Goal: Check status: Check status

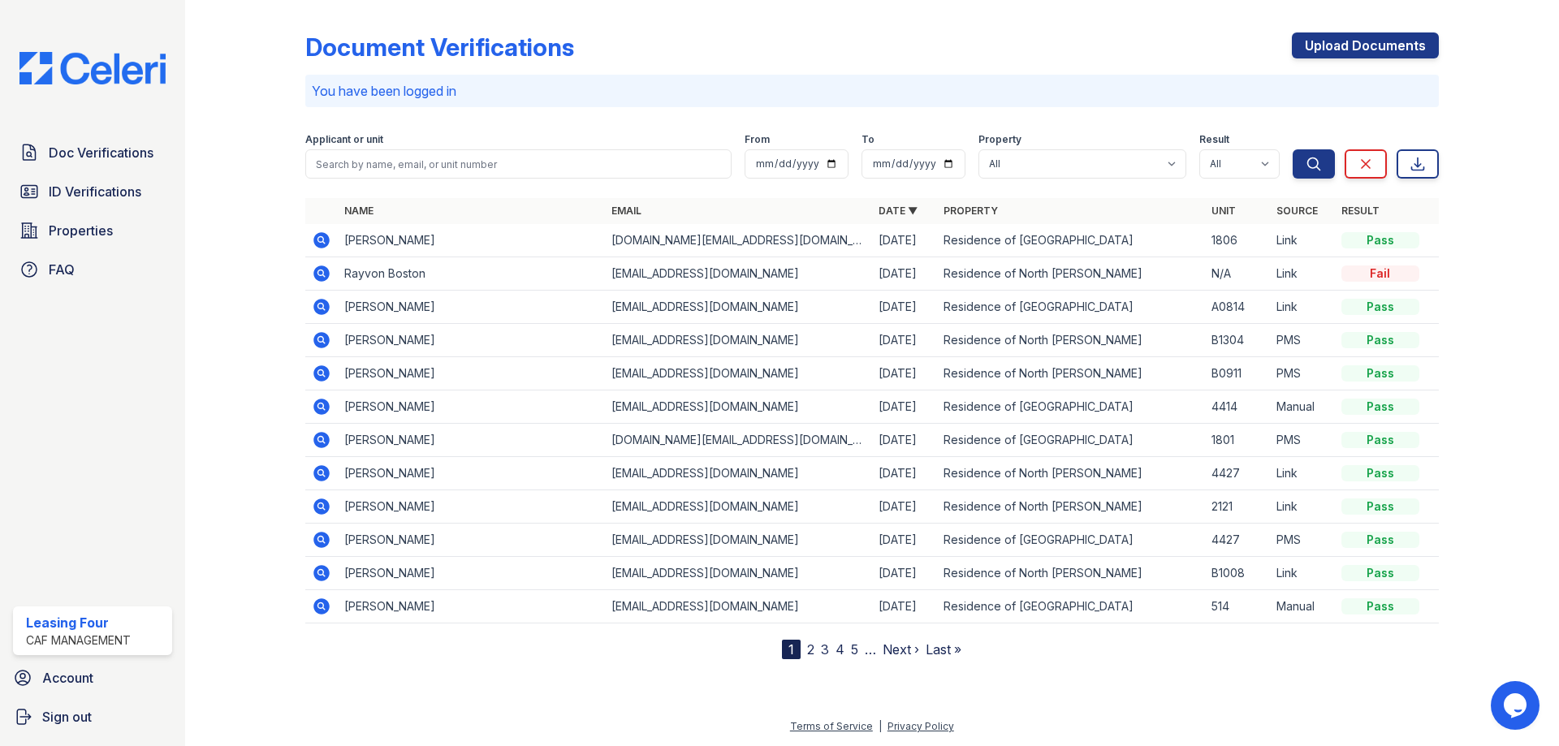
click at [319, 569] on icon at bounding box center [321, 573] width 16 height 16
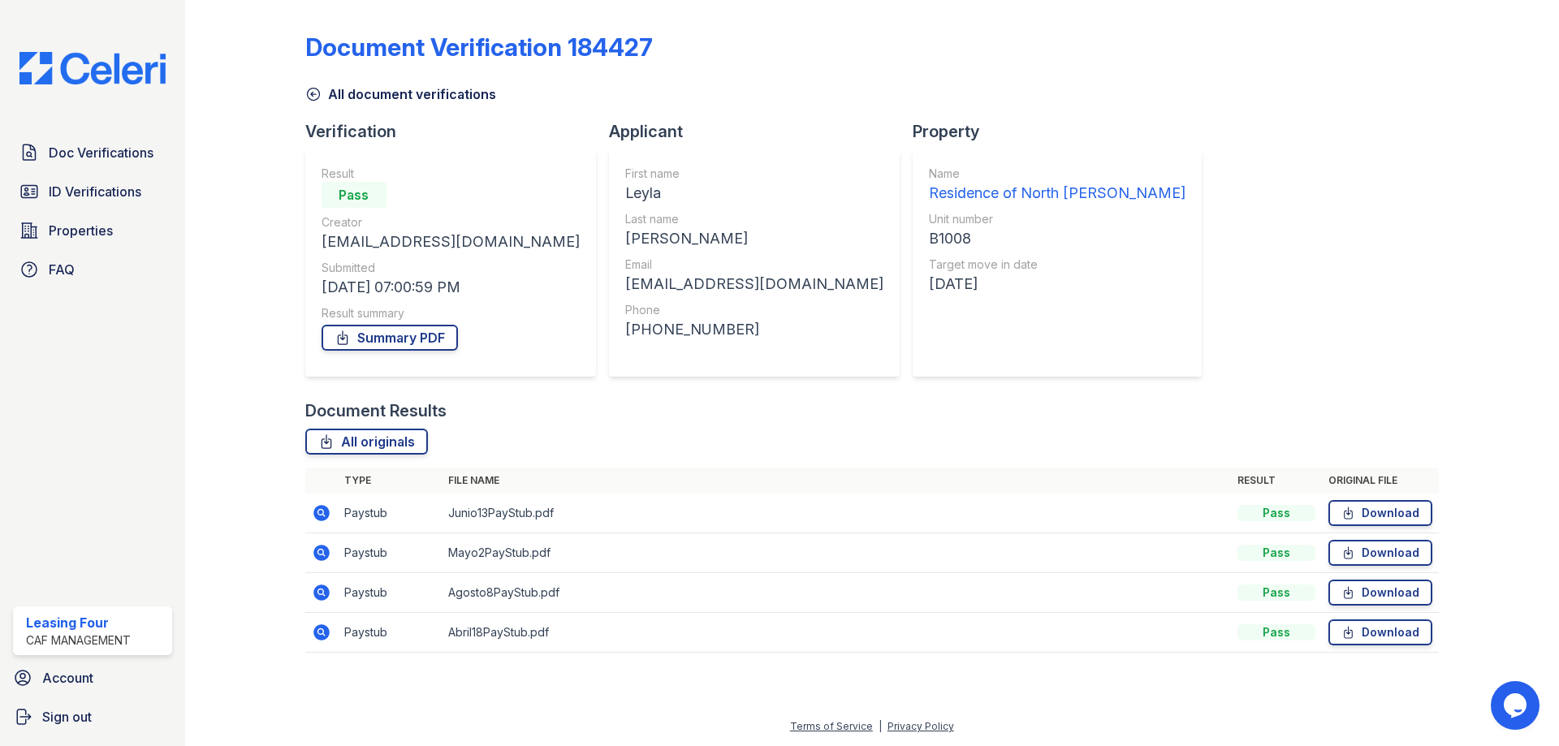
click at [318, 513] on icon at bounding box center [321, 513] width 19 height 19
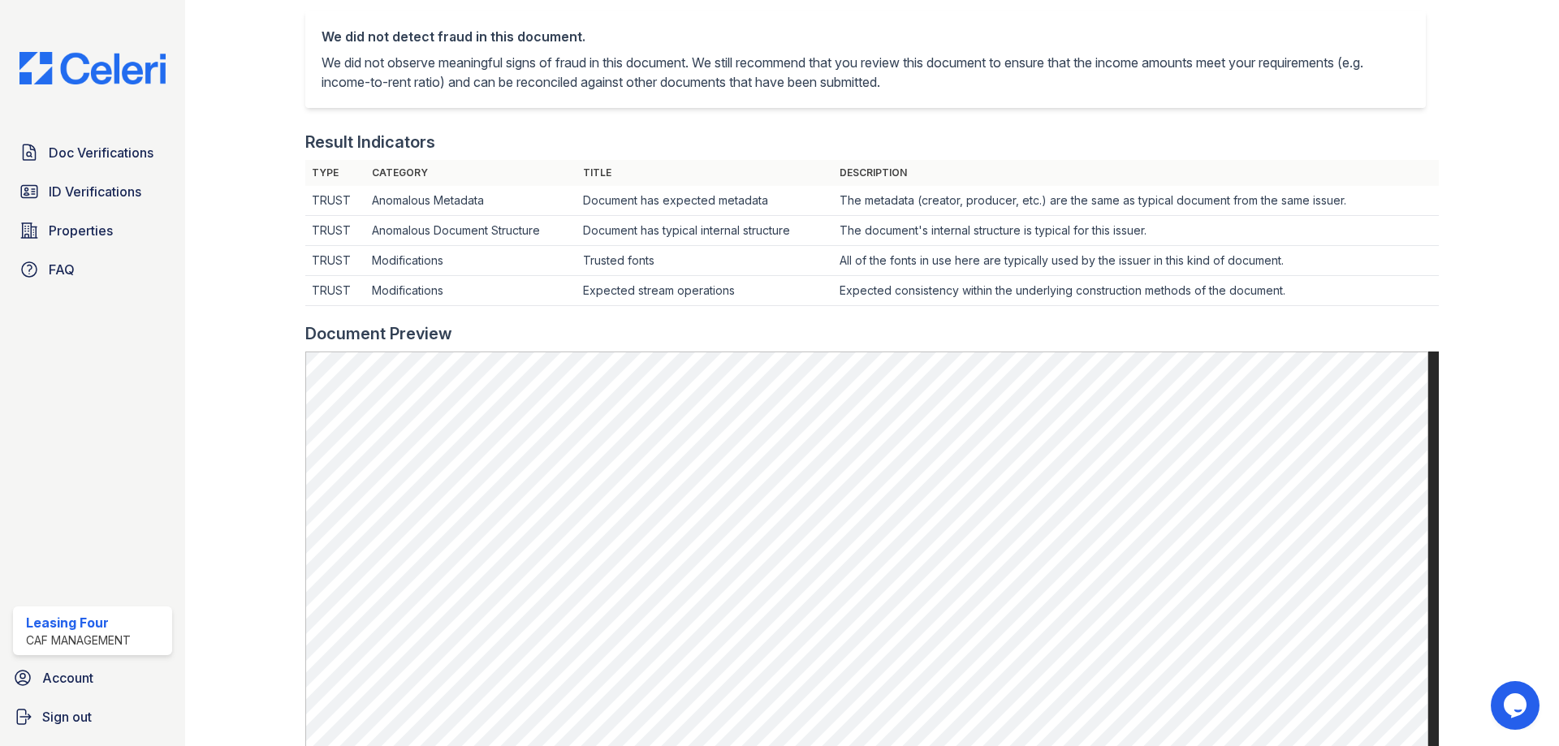
scroll to position [223, 0]
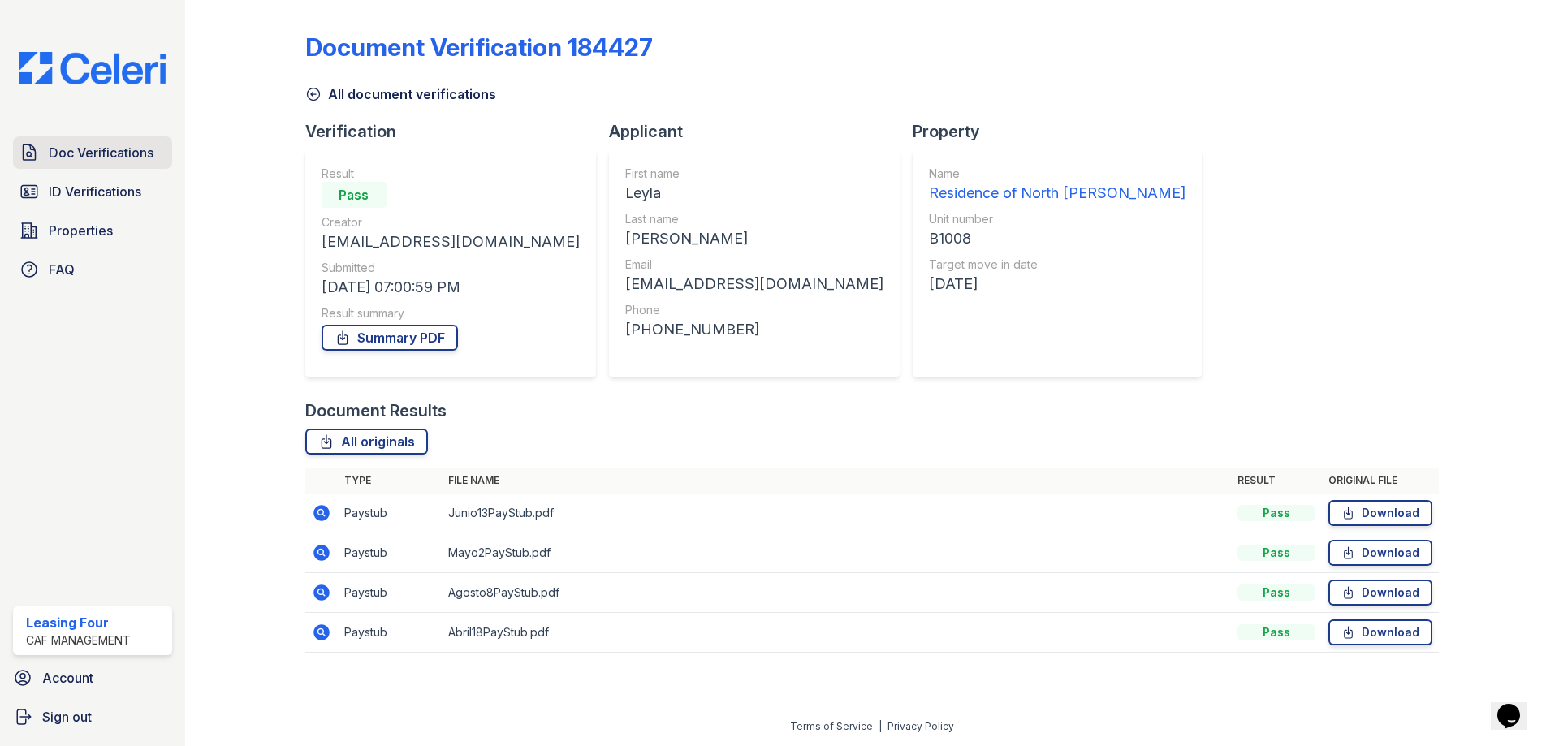
click at [122, 158] on span "Doc Verifications" at bounding box center [101, 152] width 105 height 19
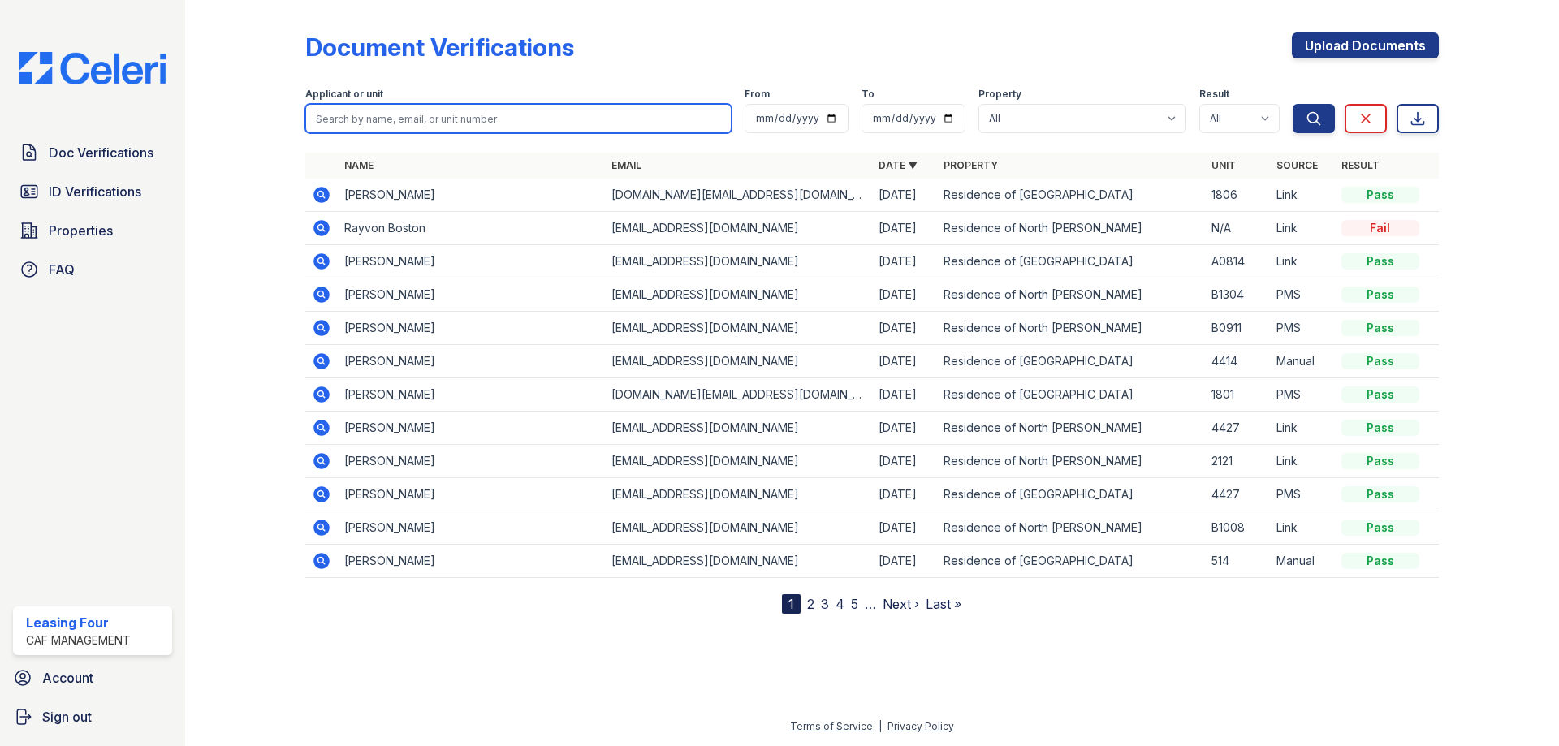
click at [465, 123] on input "search" at bounding box center [518, 118] width 426 height 29
type input "joi"
click at [1293, 104] on button "Search" at bounding box center [1314, 118] width 42 height 29
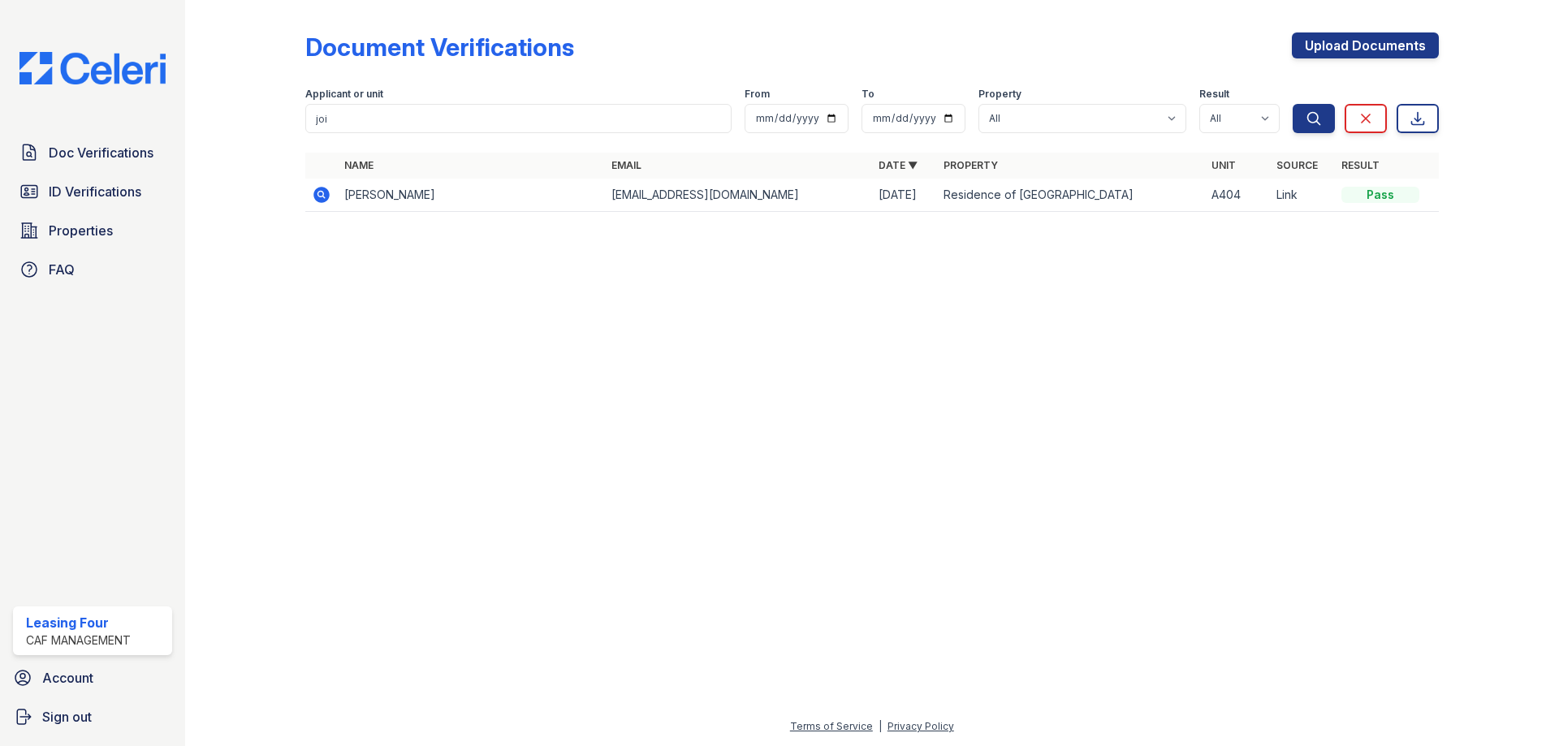
click at [316, 191] on icon at bounding box center [321, 195] width 16 height 16
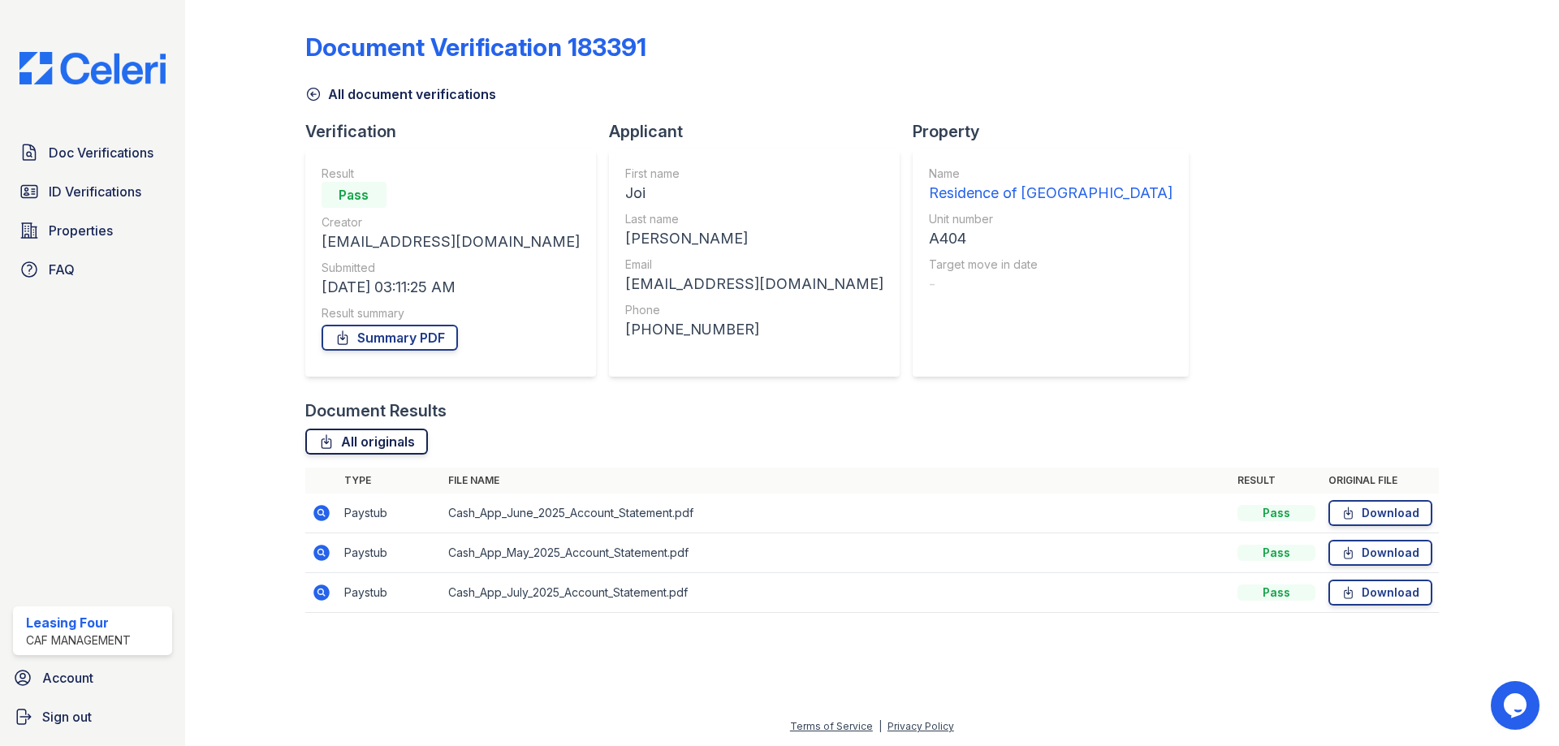
click at [364, 453] on link "All originals" at bounding box center [366, 442] width 123 height 26
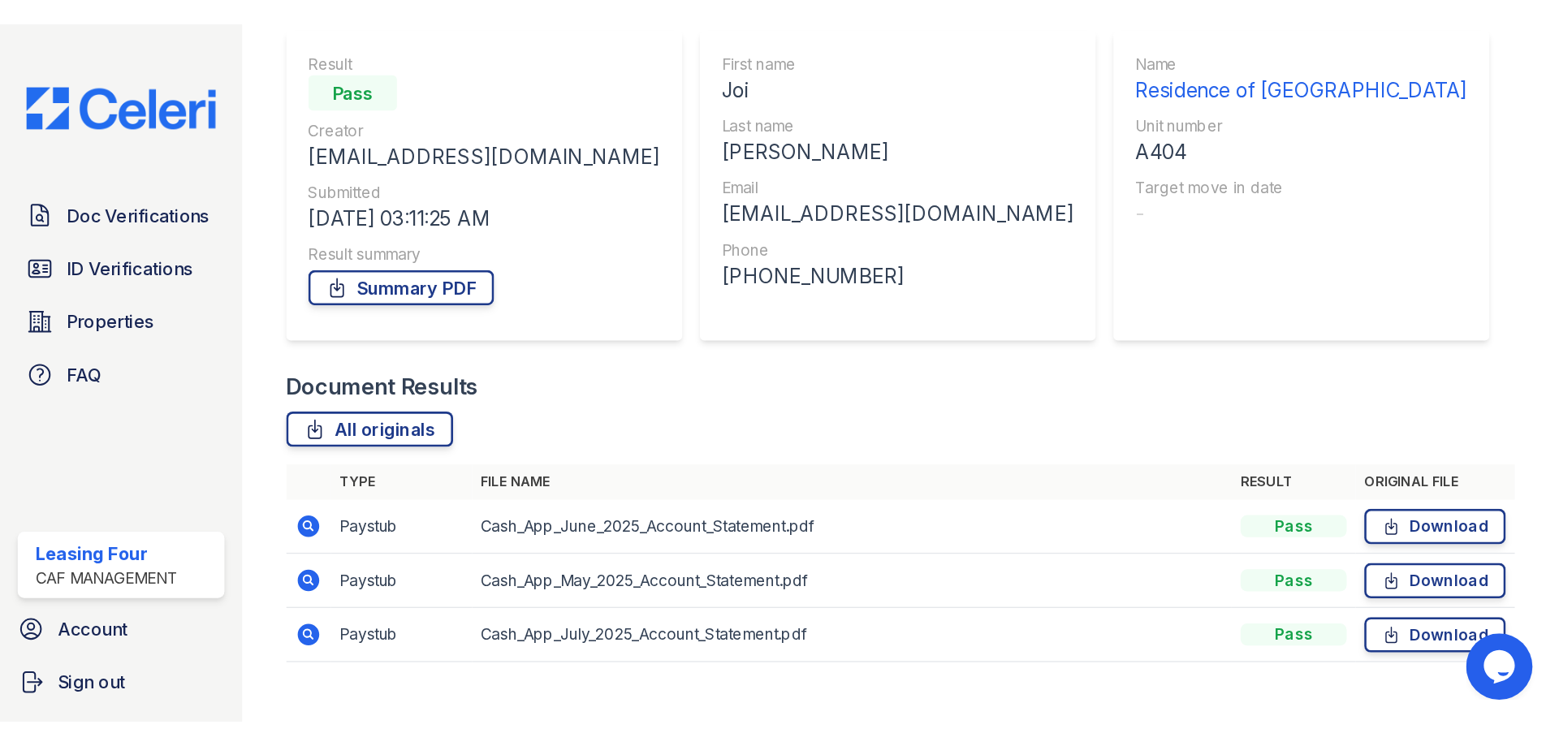
scroll to position [172, 0]
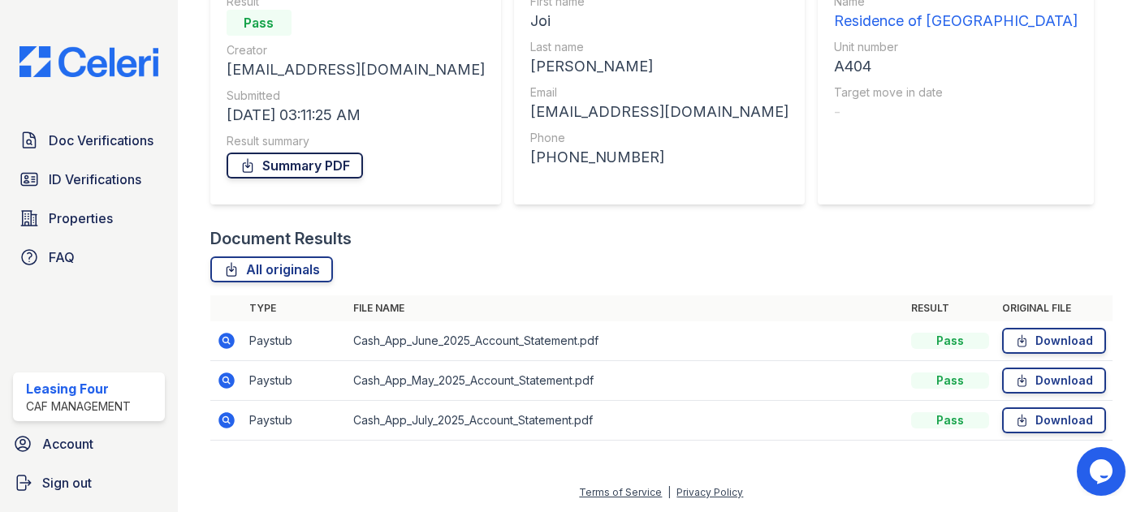
click at [269, 150] on div "Summary PDF" at bounding box center [356, 165] width 258 height 32
click at [274, 155] on link "Summary PDF" at bounding box center [295, 166] width 136 height 26
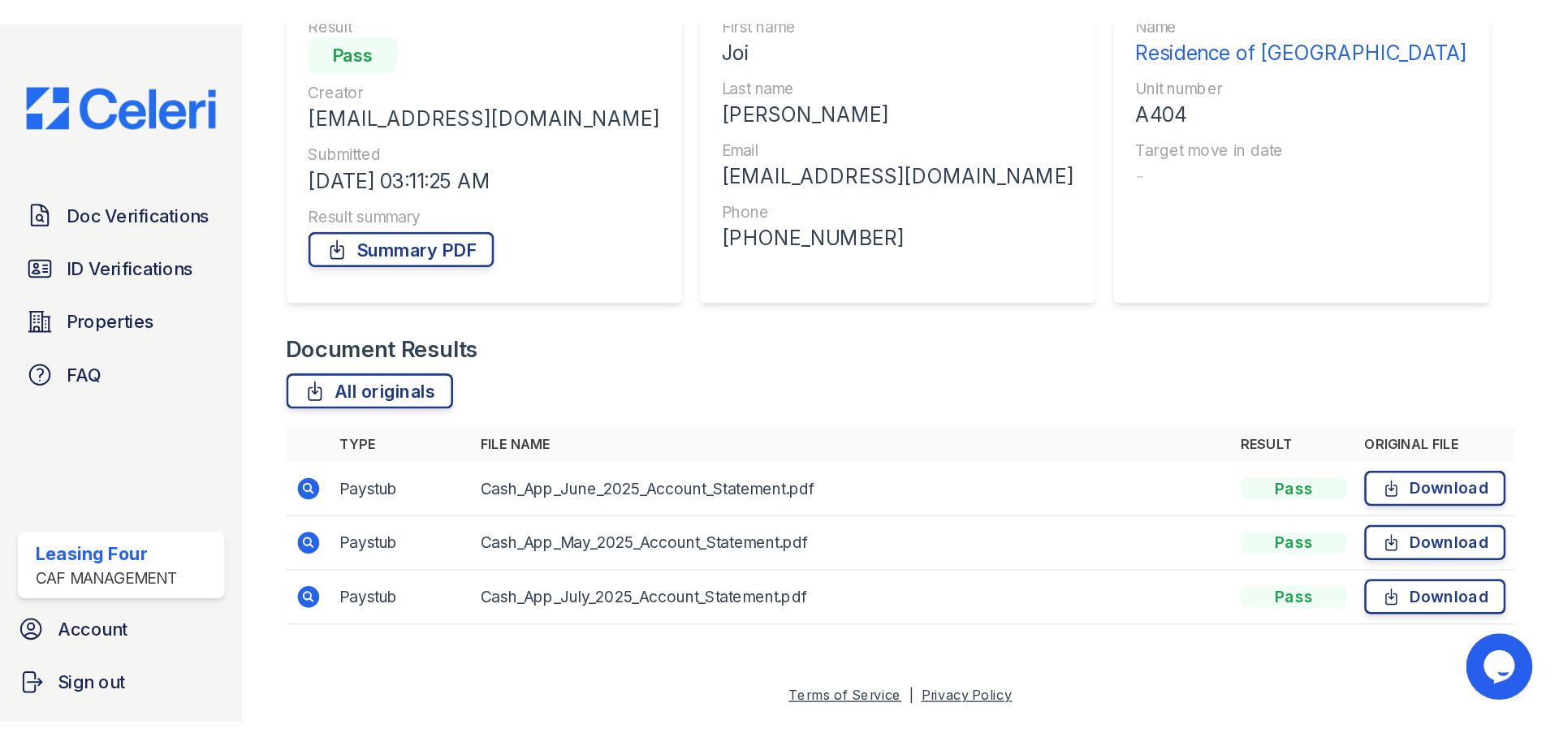
scroll to position [0, 0]
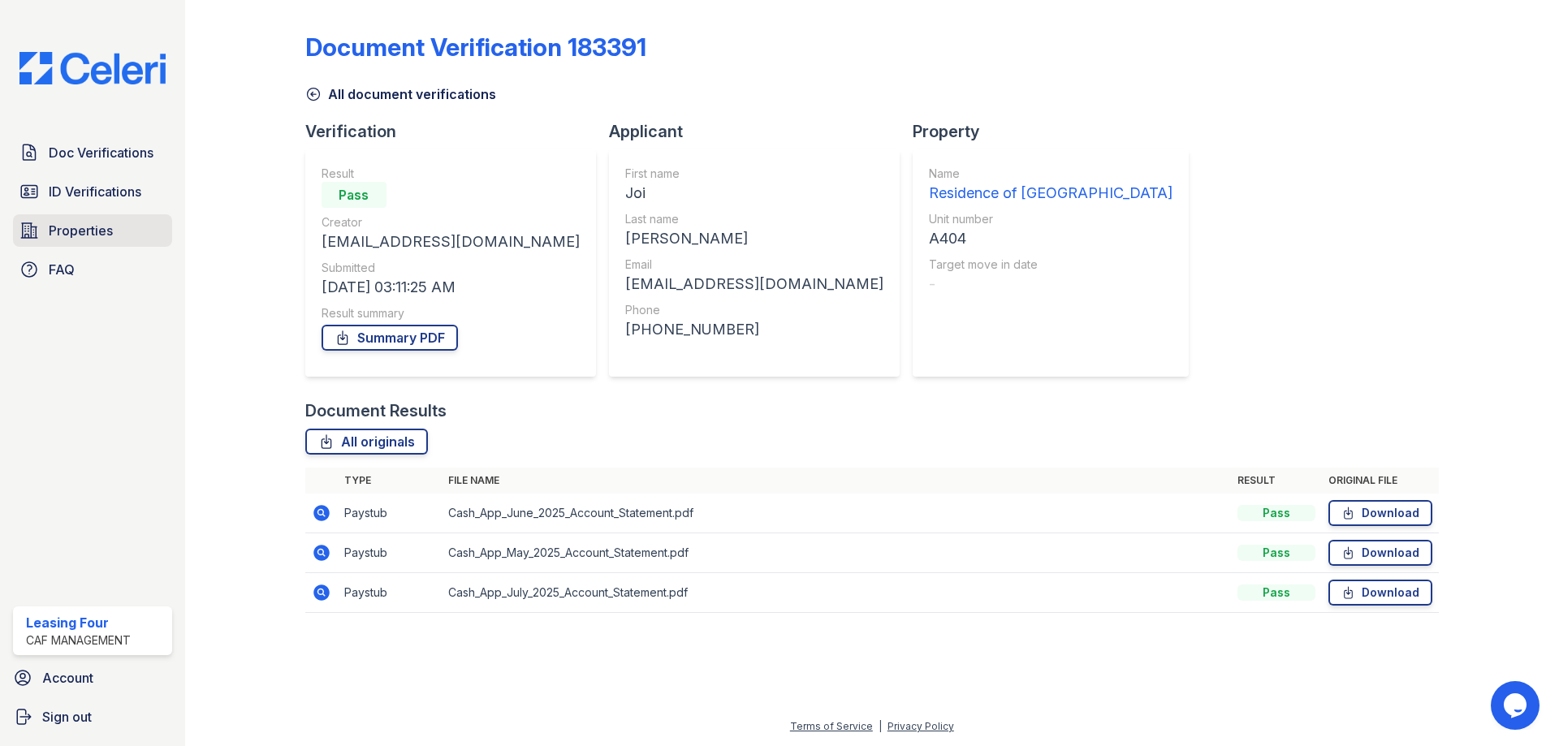
click at [71, 235] on span "Properties" at bounding box center [81, 230] width 64 height 19
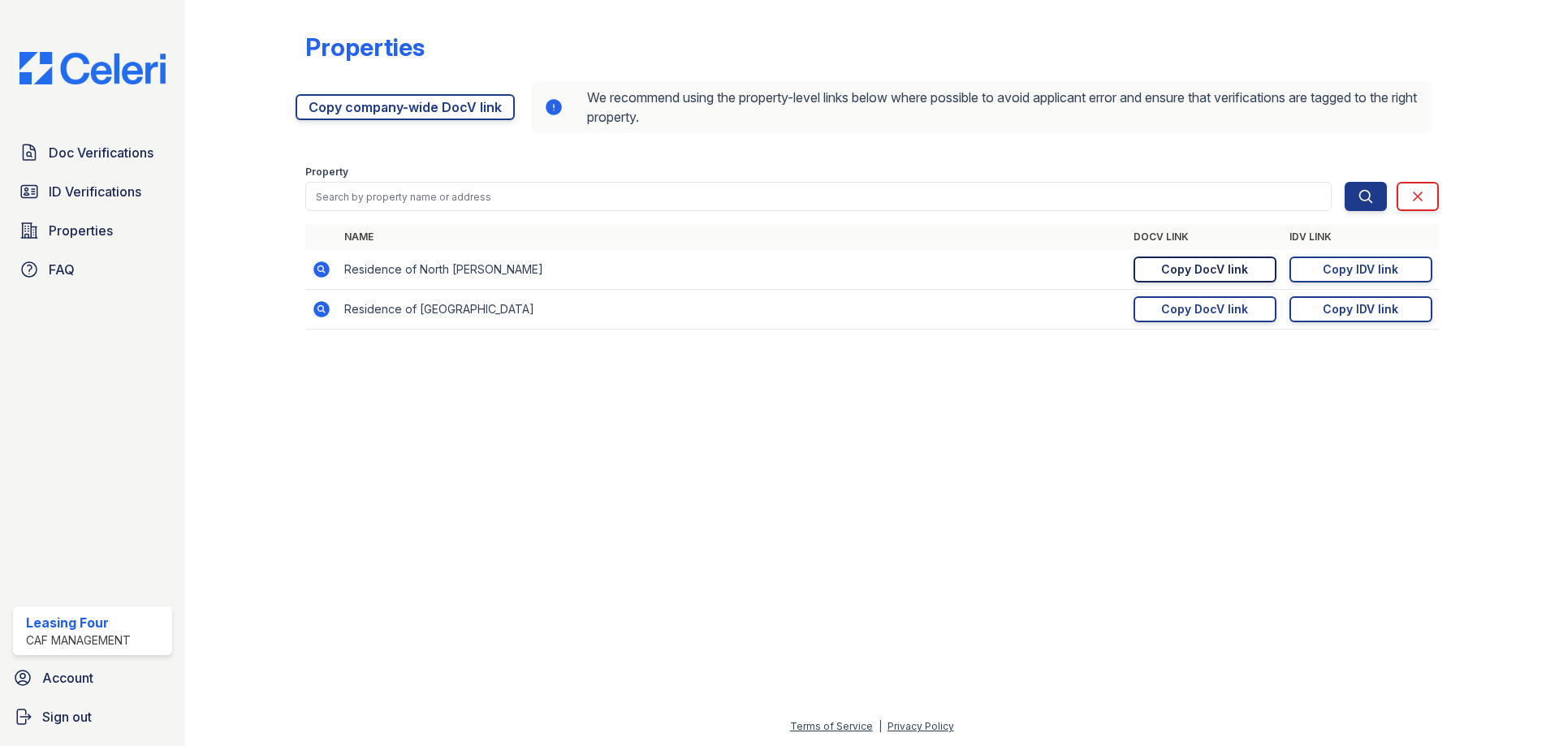
click at [1218, 266] on div "Copy DocV link" at bounding box center [1204, 270] width 87 height 16
click at [1242, 257] on link "Copy DocV link Copy link" at bounding box center [1205, 270] width 143 height 26
click at [131, 164] on link "Doc Verifications" at bounding box center [92, 152] width 159 height 32
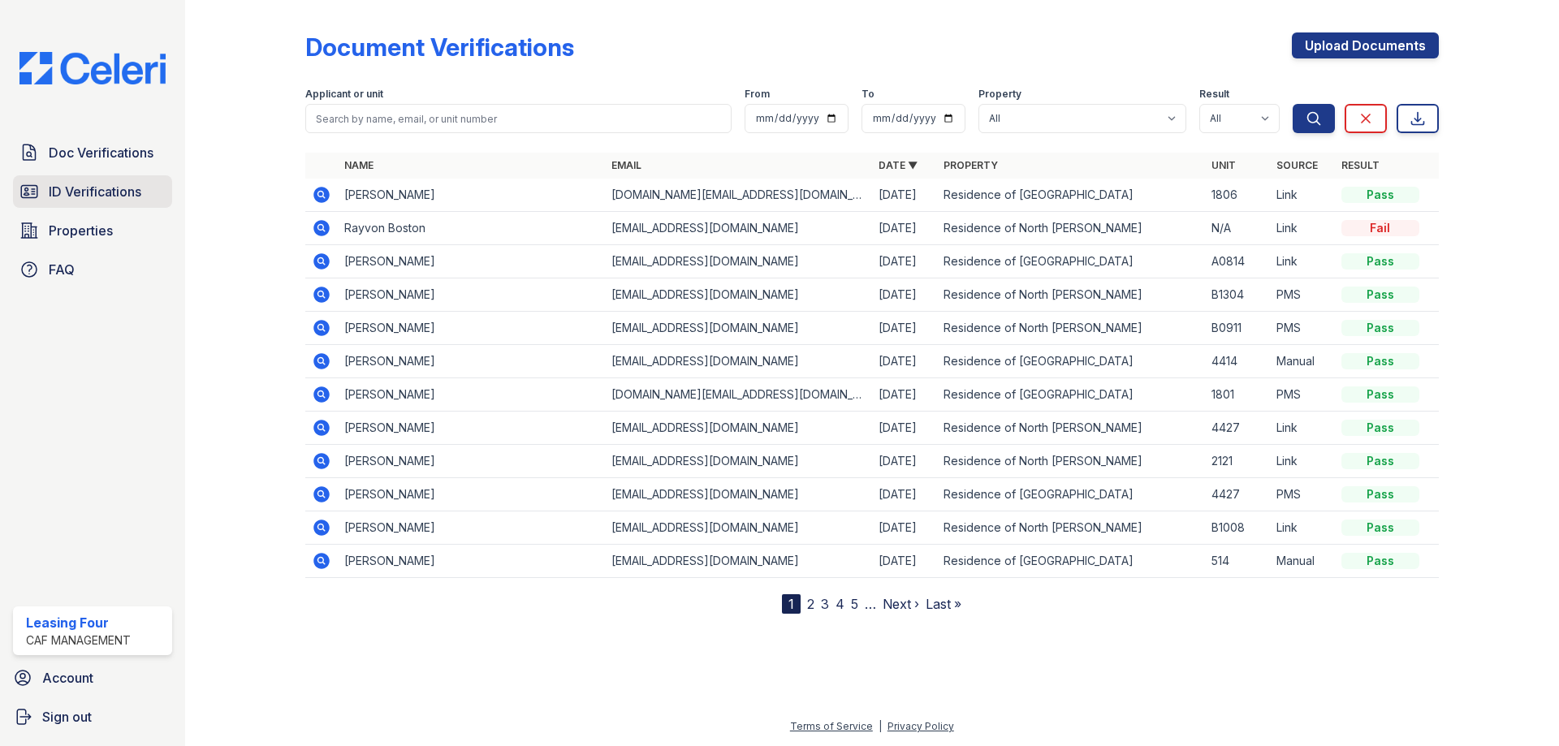
click at [128, 193] on span "ID Verifications" at bounding box center [95, 191] width 93 height 19
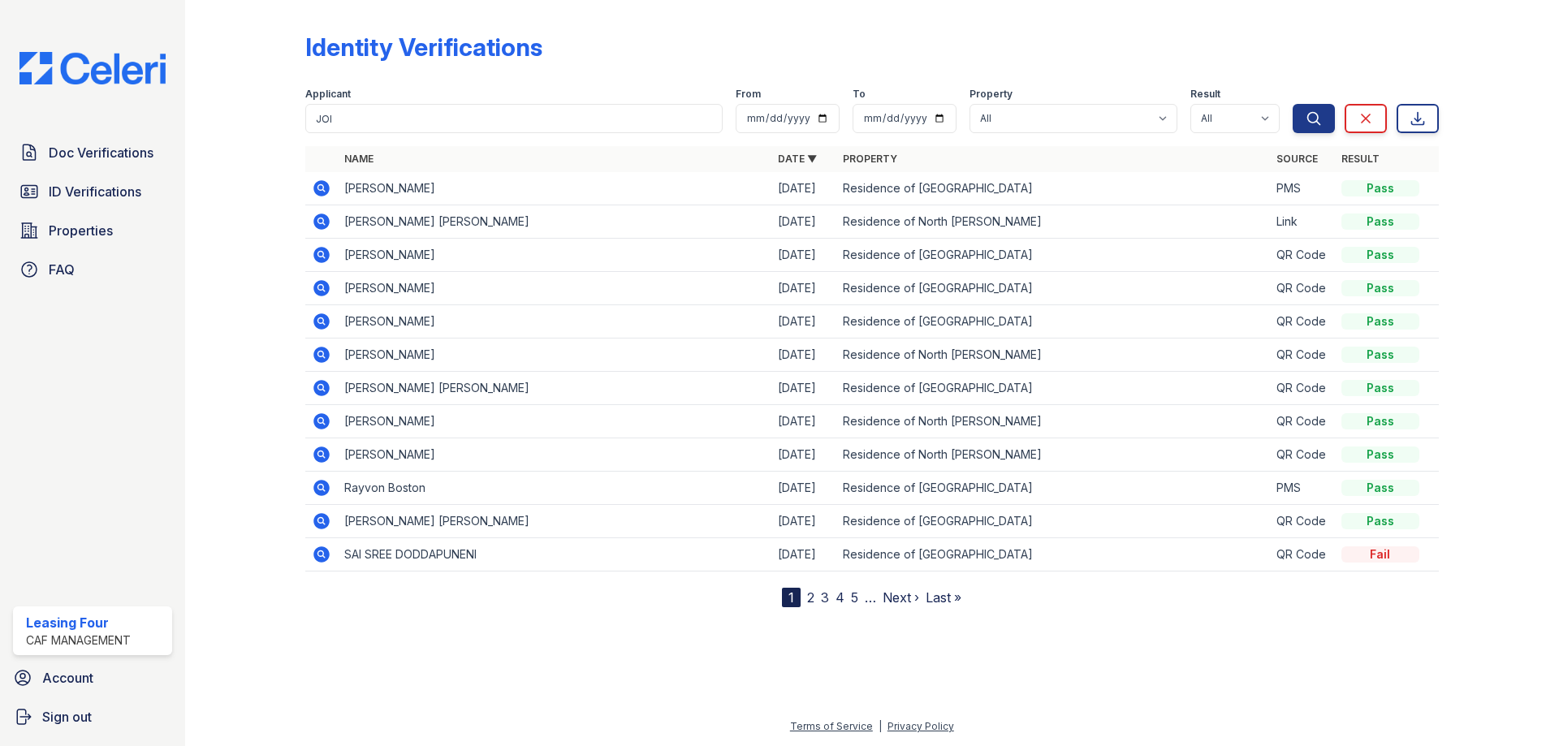
type input "JOI"
click at [1293, 104] on button "Search" at bounding box center [1314, 118] width 42 height 29
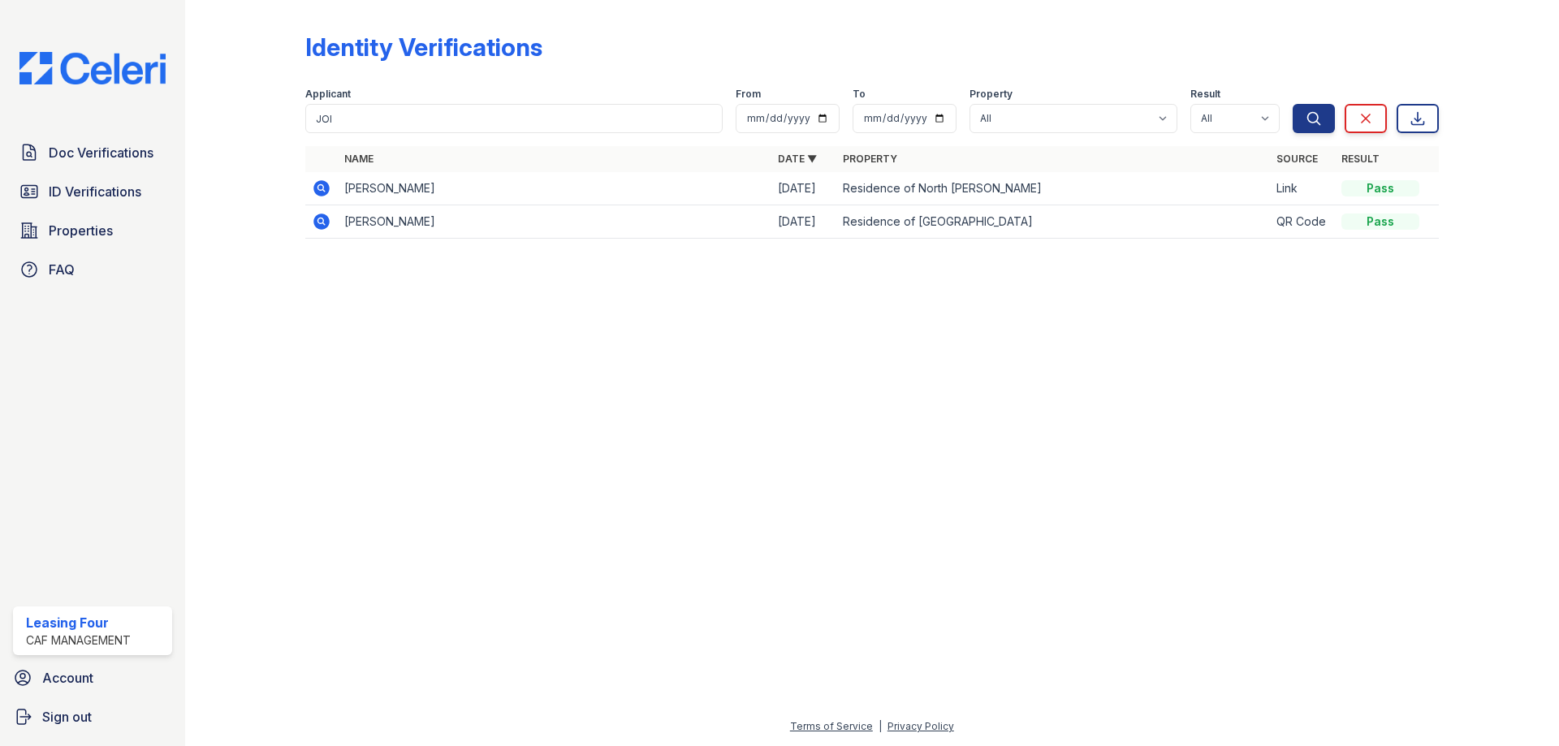
click at [323, 184] on icon at bounding box center [321, 188] width 16 height 16
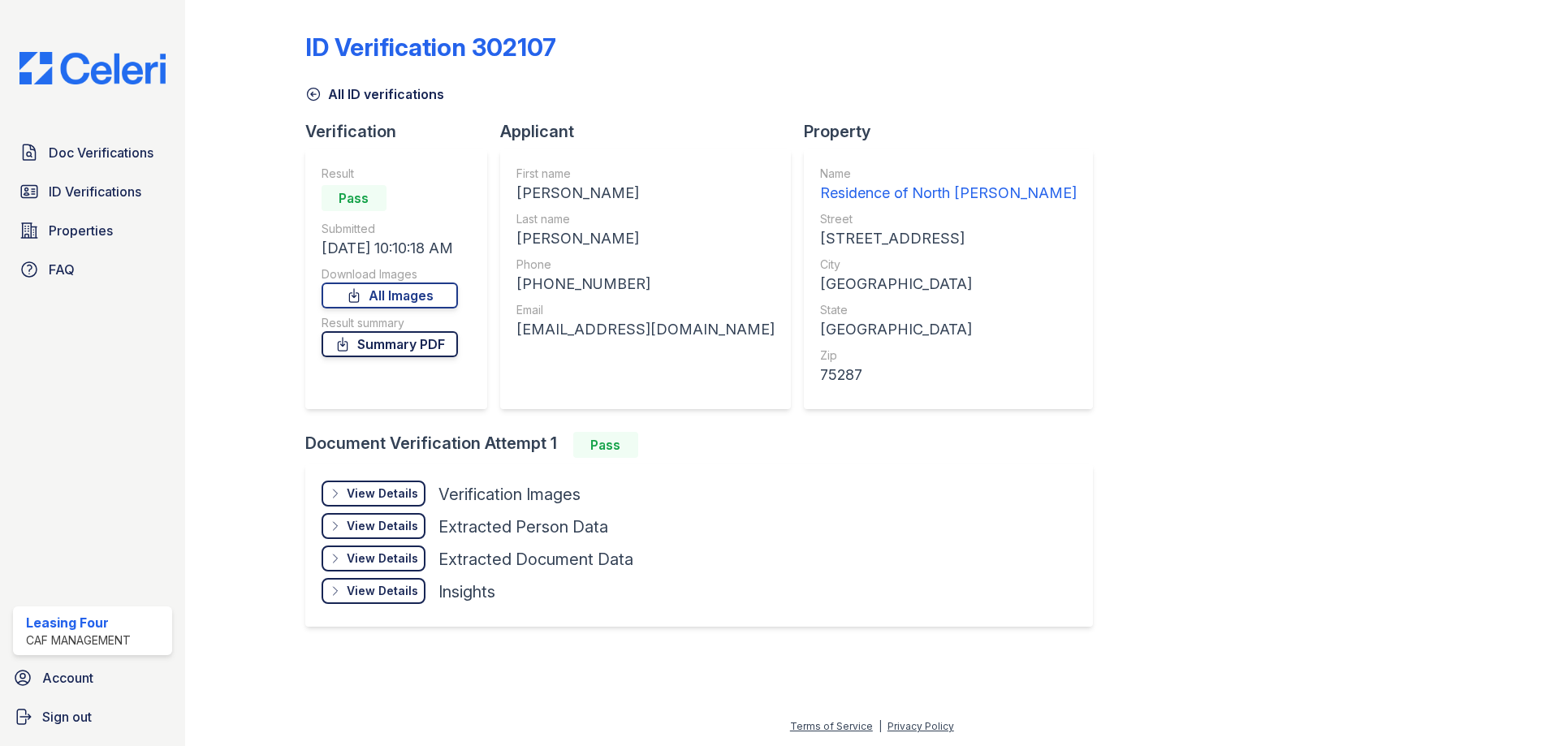
click at [365, 353] on link "Summary PDF" at bounding box center [390, 344] width 136 height 26
click at [386, 490] on div "View Details" at bounding box center [382, 494] width 71 height 16
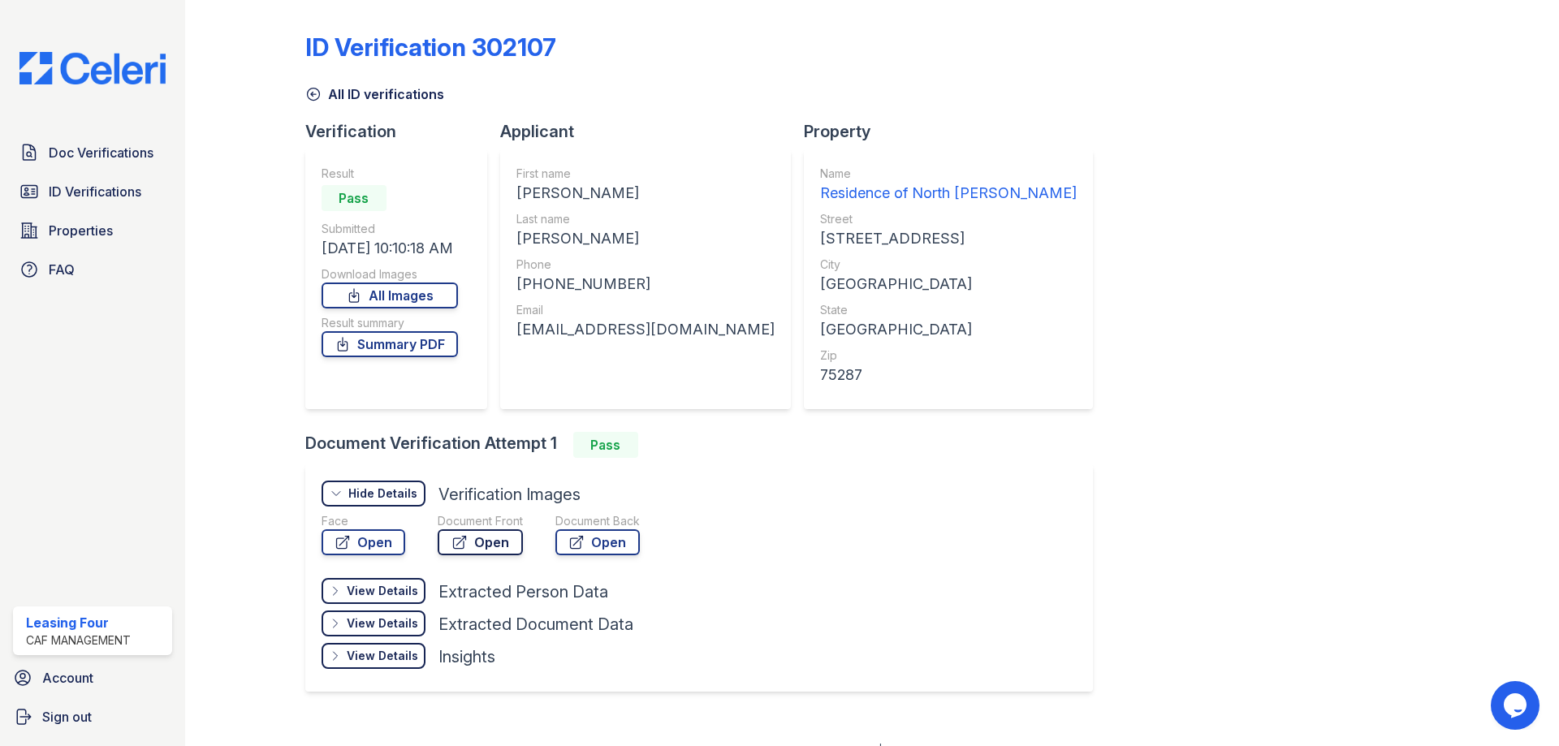
click at [460, 541] on icon at bounding box center [459, 543] width 12 height 12
click at [127, 141] on link "Doc Verifications" at bounding box center [92, 152] width 159 height 32
